Goal: Transaction & Acquisition: Purchase product/service

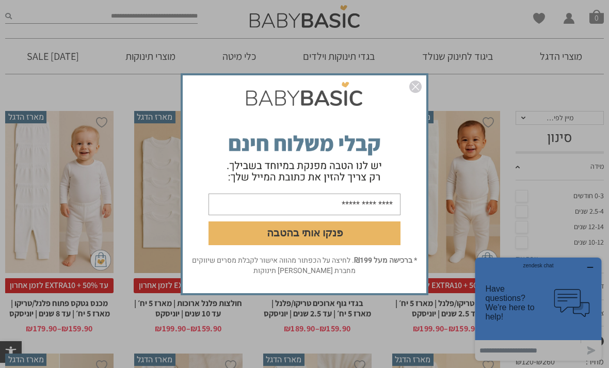
click at [418, 93] on div "פנקו אותי בהטבה * ברכישה מעל ₪199 . לחיצה על הכפתור מהווה אישור לקבלת מסרים שיו…" at bounding box center [305, 184] width 244 height 218
click at [416, 93] on img "סגור" at bounding box center [415, 87] width 12 height 12
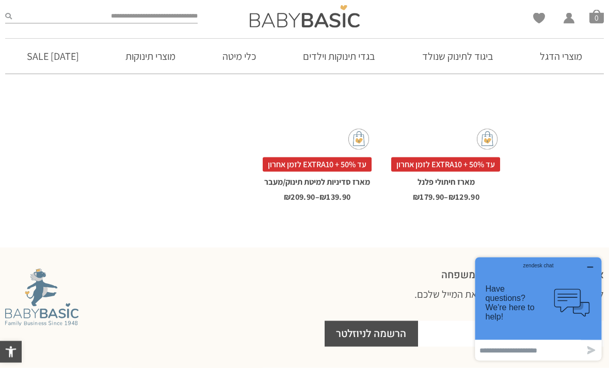
scroll to position [1039, 0]
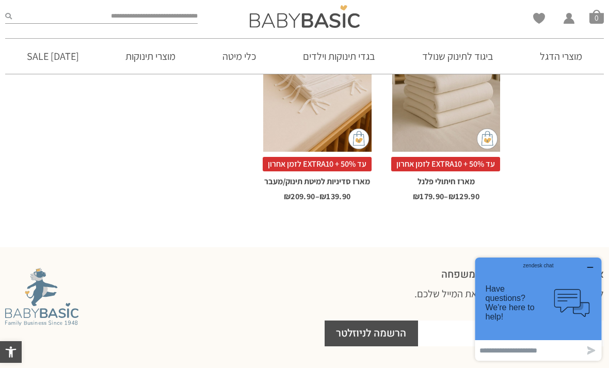
click at [552, 117] on link "סדינים + ציפות" at bounding box center [304, 107] width 523 height 22
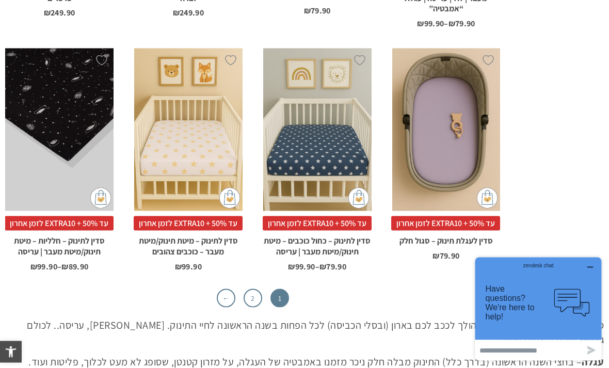
scroll to position [2979, 0]
click at [254, 289] on link "2" at bounding box center [253, 298] width 19 height 19
click at [225, 289] on link "←" at bounding box center [226, 298] width 19 height 19
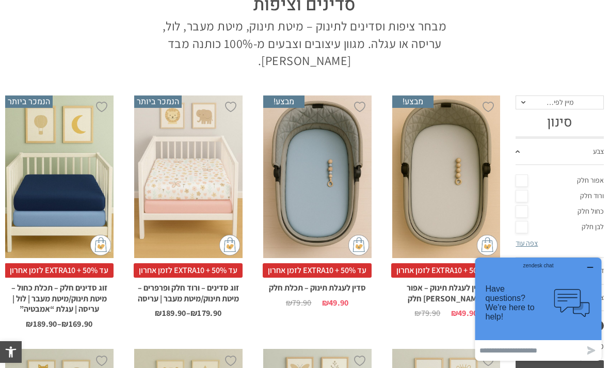
scroll to position [0, 0]
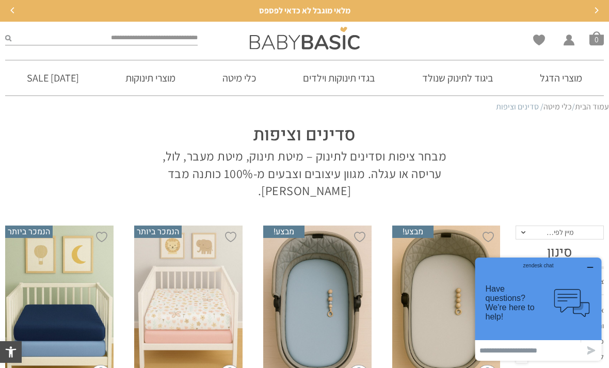
click at [555, 160] on link "שמיכות" at bounding box center [304, 149] width 523 height 21
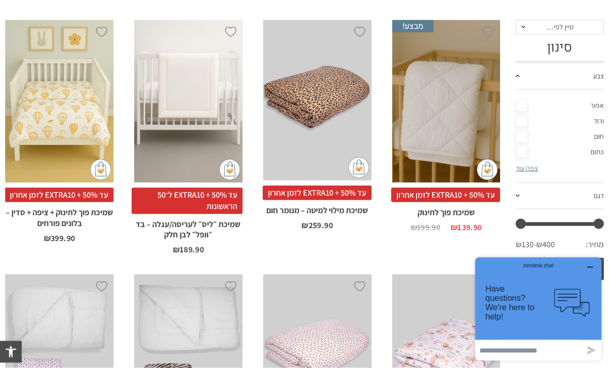
scroll to position [188, 0]
click at [197, 107] on div "x הוספה לסל" at bounding box center [188, 101] width 108 height 163
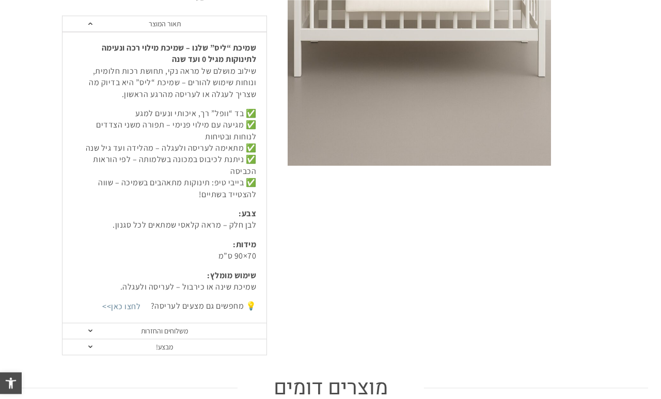
scroll to position [366, 0]
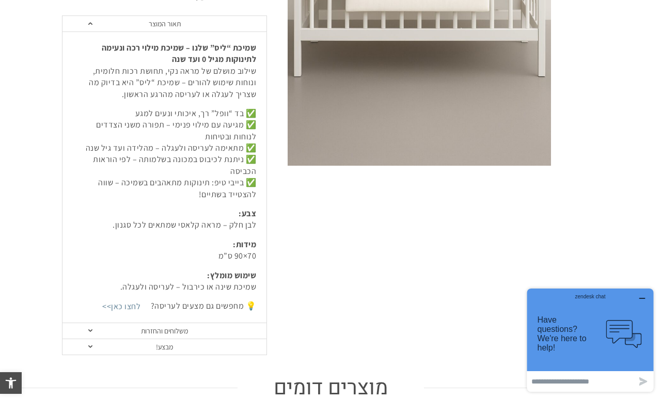
click at [93, 351] on link "מבצע!" at bounding box center [164, 347] width 204 height 16
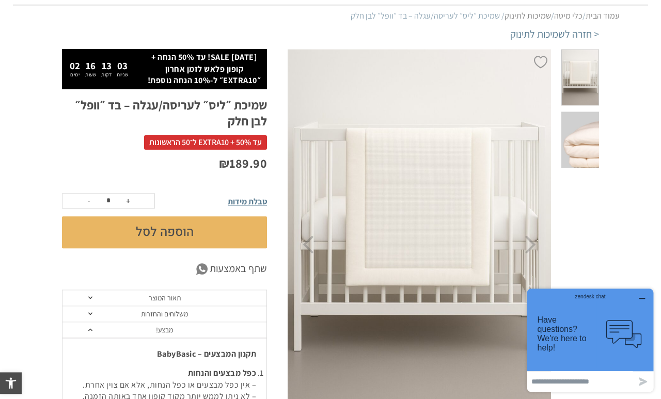
scroll to position [91, 0]
click at [590, 145] on span at bounding box center [580, 140] width 38 height 56
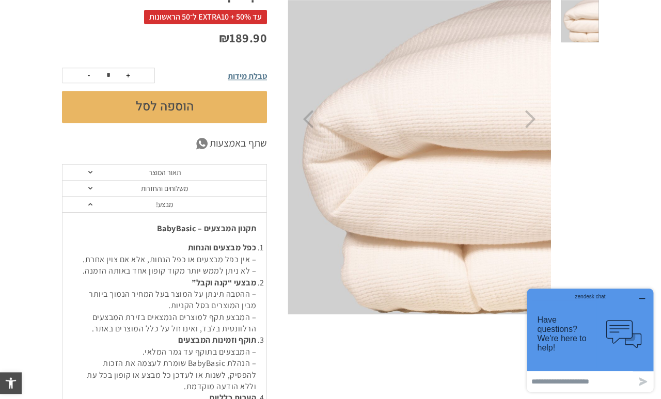
scroll to position [217, 0]
click at [534, 114] on icon "Next" at bounding box center [530, 119] width 11 height 18
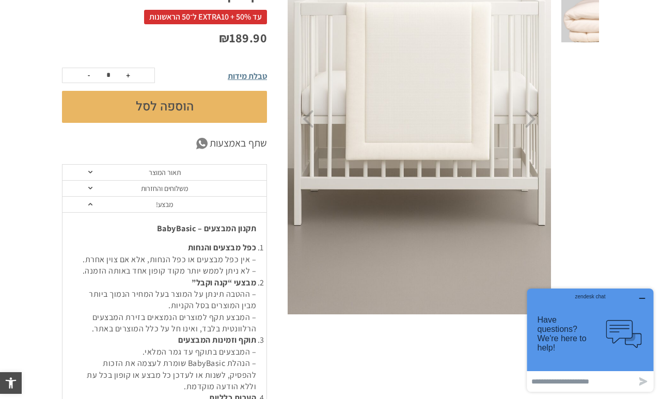
scroll to position [0, 0]
click at [421, 134] on img at bounding box center [419, 119] width 264 height 396
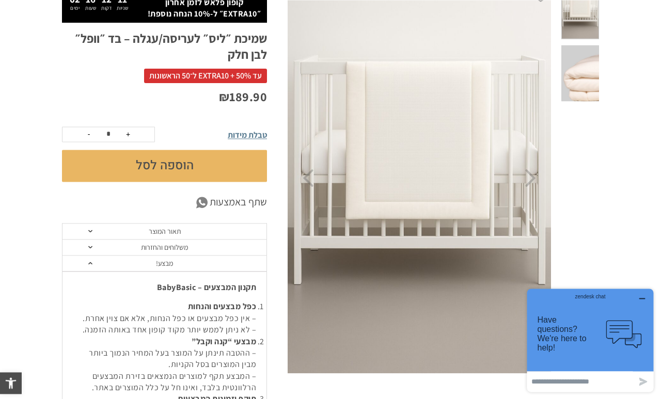
scroll to position [157, 0]
click at [423, 158] on img at bounding box center [419, 178] width 264 height 396
click at [425, 172] on img at bounding box center [419, 178] width 264 height 396
click at [434, 168] on img at bounding box center [419, 178] width 264 height 396
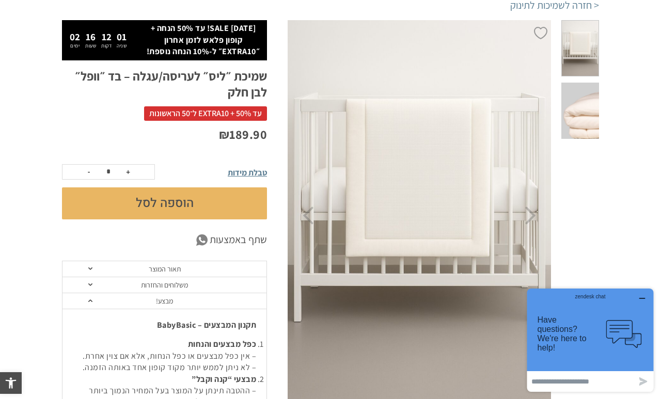
scroll to position [120, 0]
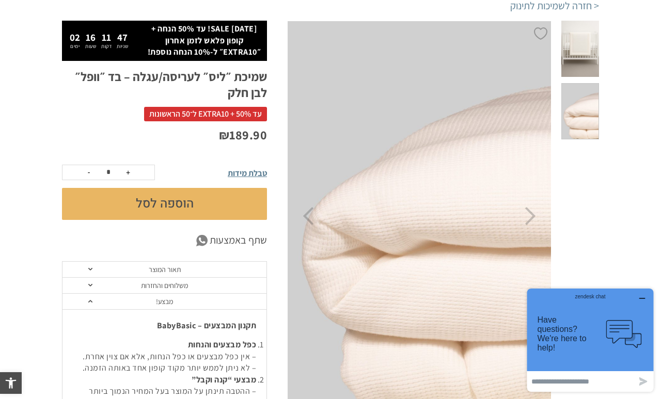
click at [169, 200] on button "הוספה לסל" at bounding box center [164, 204] width 205 height 32
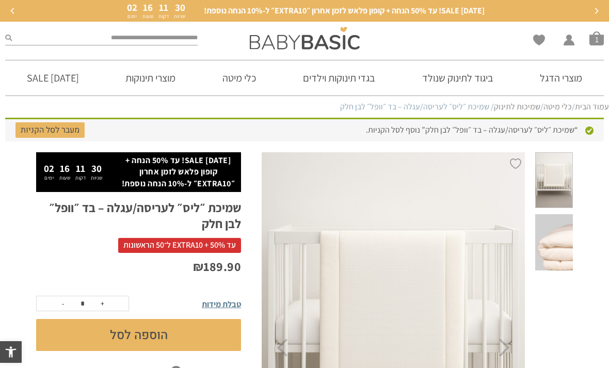
click at [51, 131] on link "מעבר לסל הקניות" at bounding box center [49, 129] width 69 height 15
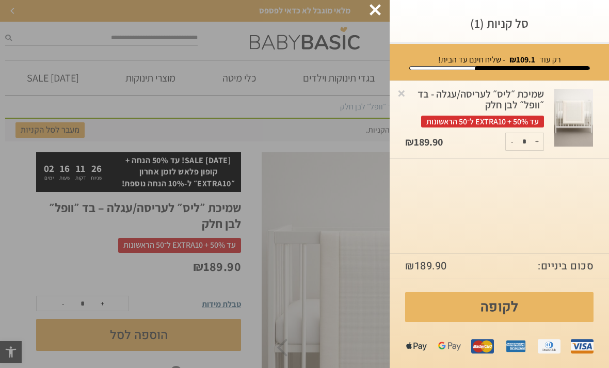
click at [486, 303] on link "לקופה" at bounding box center [499, 307] width 188 height 30
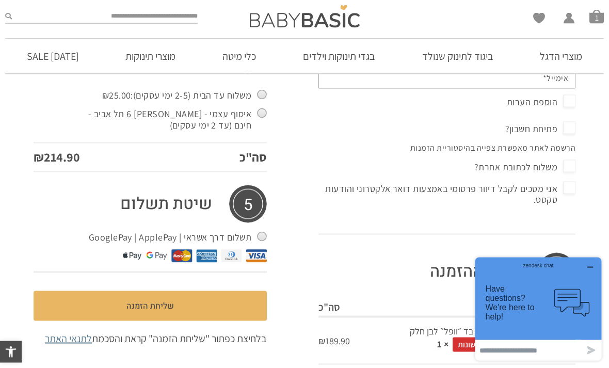
scroll to position [405, 0]
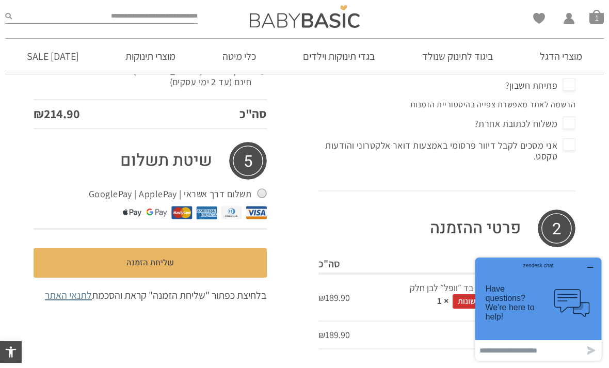
click at [596, 18] on span "סל קניות" at bounding box center [597, 16] width 14 height 14
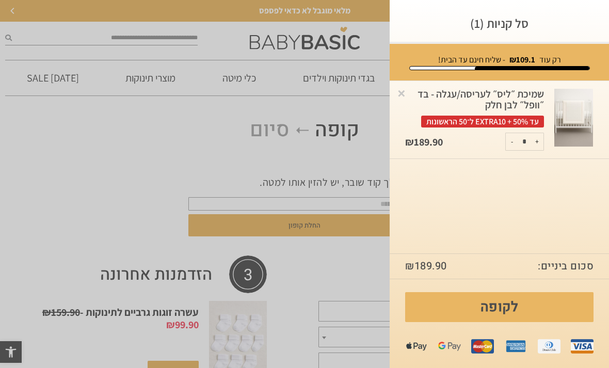
scroll to position [0, 0]
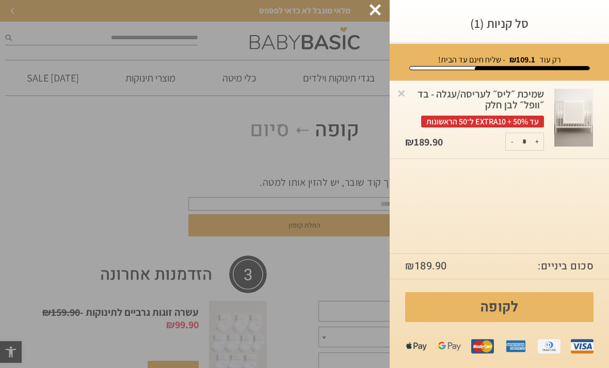
click at [514, 141] on button "-" at bounding box center [512, 141] width 13 height 17
type input "*"
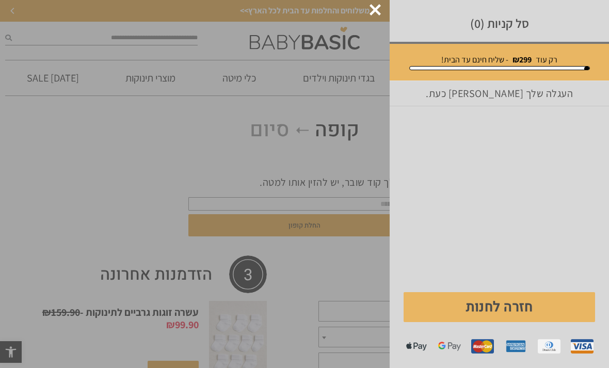
click at [370, 11] on div at bounding box center [375, 9] width 11 height 11
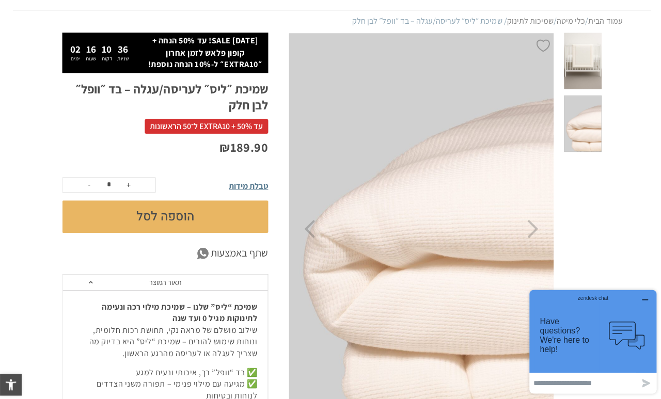
click at [578, 62] on span at bounding box center [580, 61] width 38 height 56
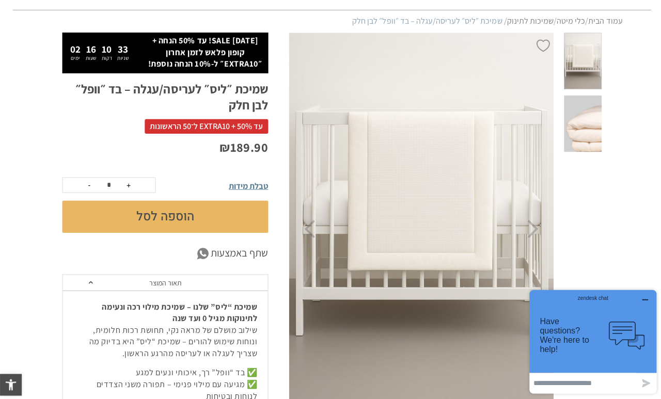
click at [425, 198] on img at bounding box center [420, 228] width 264 height 396
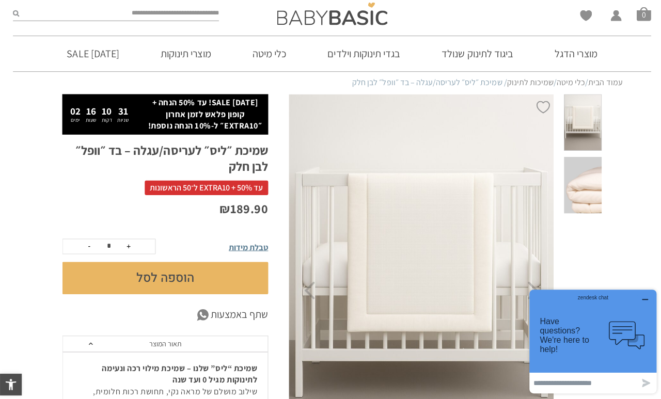
scroll to position [0, 0]
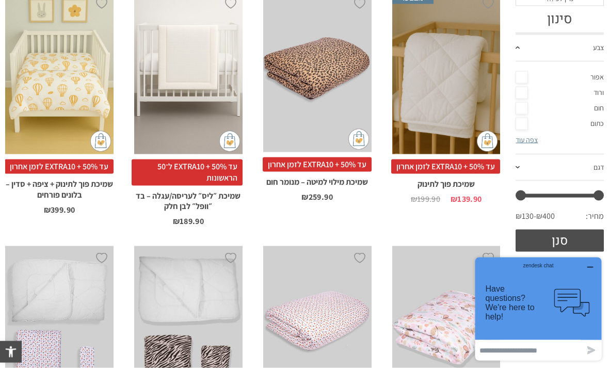
scroll to position [217, 0]
click at [437, 104] on div "x הוספה לסל" at bounding box center [446, 72] width 108 height 163
